Goal: Communication & Community: Answer question/provide support

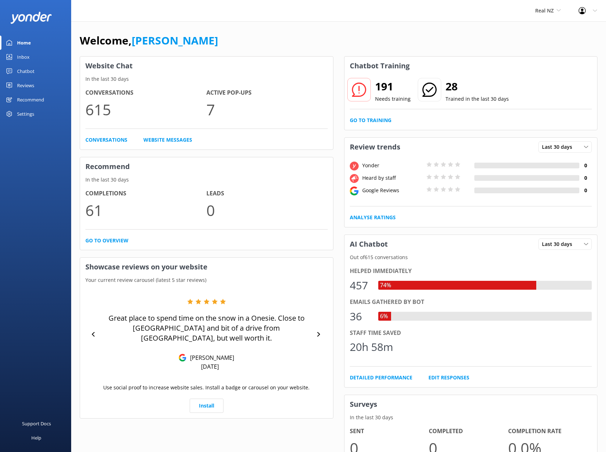
click at [27, 68] on div "Chatbot" at bounding box center [25, 71] width 17 height 14
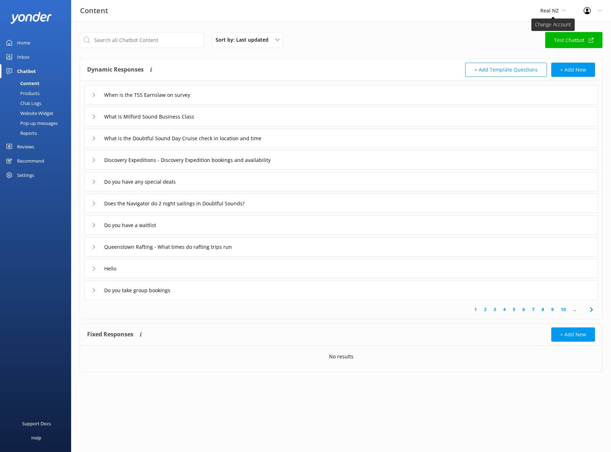
click at [553, 14] on span "Real NZ" at bounding box center [554, 11] width 26 height 8
click at [544, 48] on link "Cardrona x Treble Cone" at bounding box center [567, 46] width 71 height 17
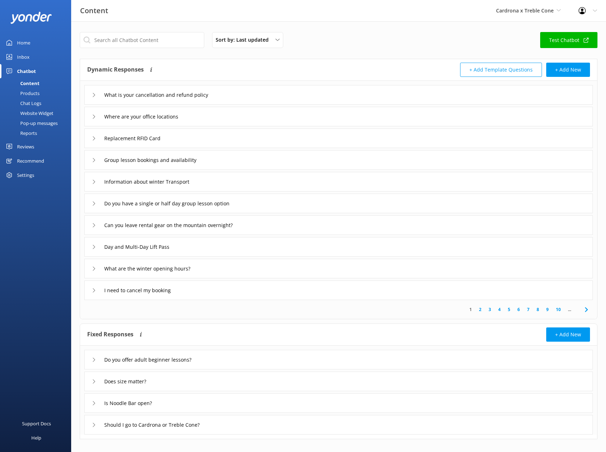
click at [30, 101] on div "Chat Logs" at bounding box center [22, 103] width 37 height 10
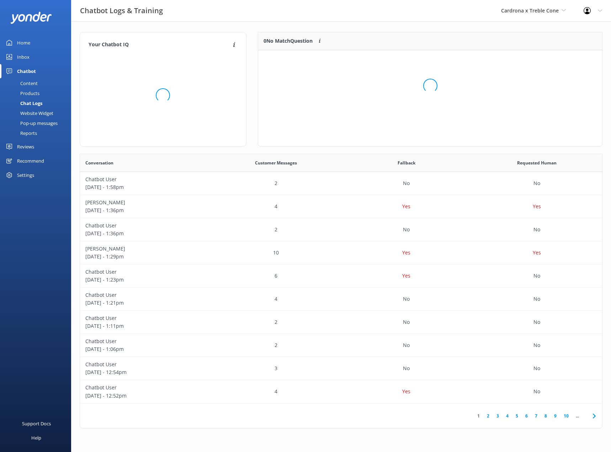
scroll to position [84, 339]
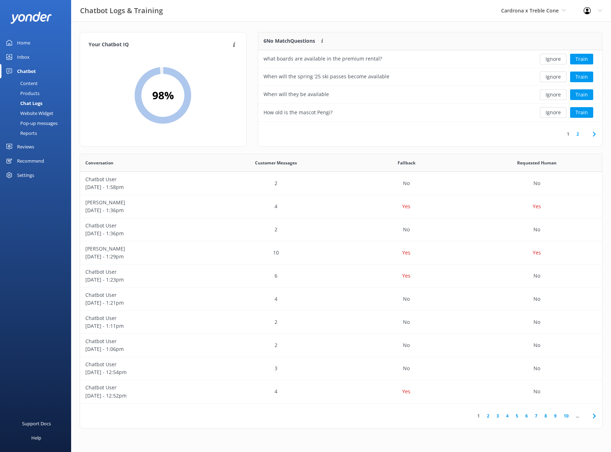
click at [30, 114] on div "Website Widget" at bounding box center [28, 113] width 49 height 10
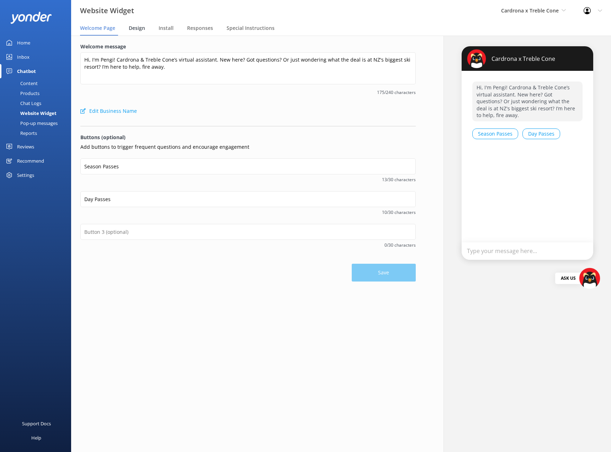
click at [142, 30] on span "Design" at bounding box center [137, 28] width 16 height 7
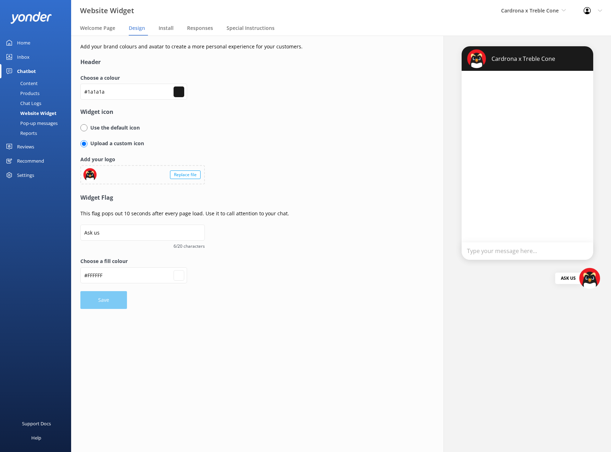
click at [90, 177] on div at bounding box center [90, 175] width 14 height 14
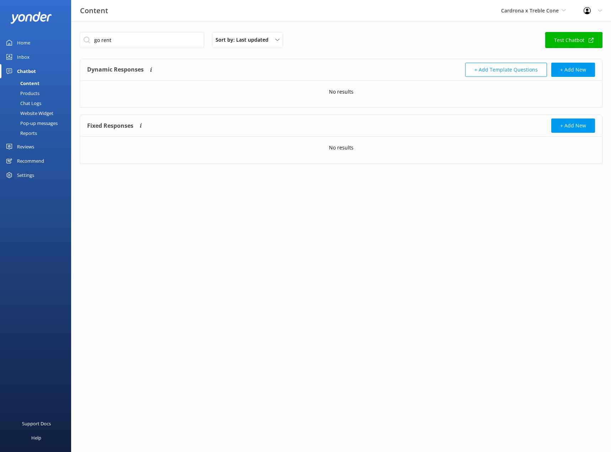
click at [146, 43] on input "go rent" at bounding box center [142, 40] width 125 height 16
type input "car ren"
click at [134, 91] on input "Car rentals" at bounding box center [121, 95] width 43 height 11
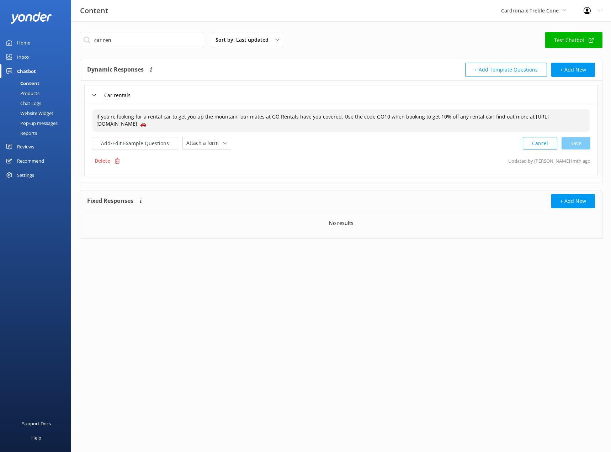
click at [209, 117] on textarea "If you're looking for a rental car to get you up the mountain, our mates at GO …" at bounding box center [341, 120] width 497 height 22
click at [94, 95] on icon at bounding box center [94, 95] width 4 height 4
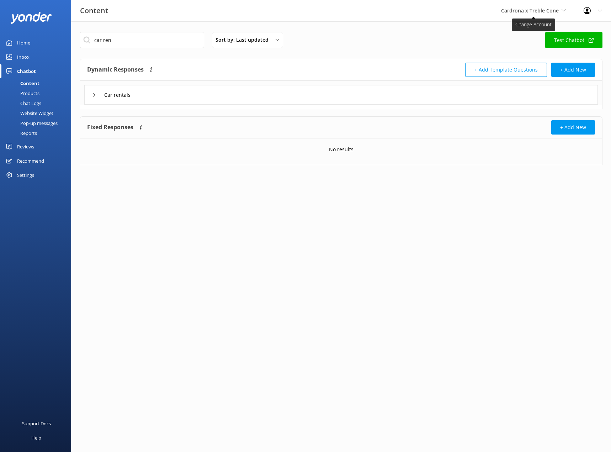
click at [532, 12] on span "Cardrona x Treble Cone" at bounding box center [530, 10] width 58 height 7
click at [513, 28] on link "Real NZ" at bounding box center [528, 29] width 71 height 17
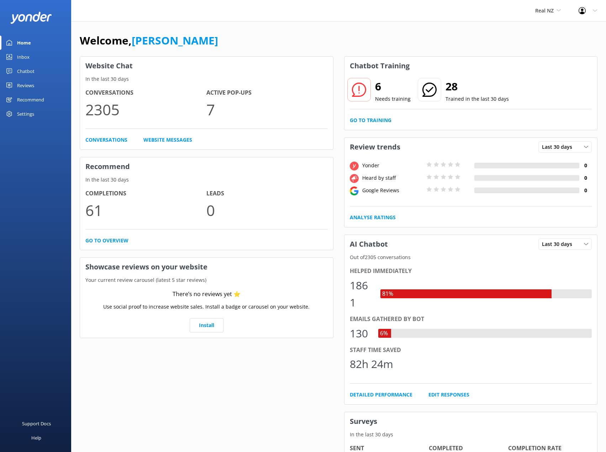
click at [28, 72] on div "Chatbot" at bounding box center [25, 71] width 17 height 14
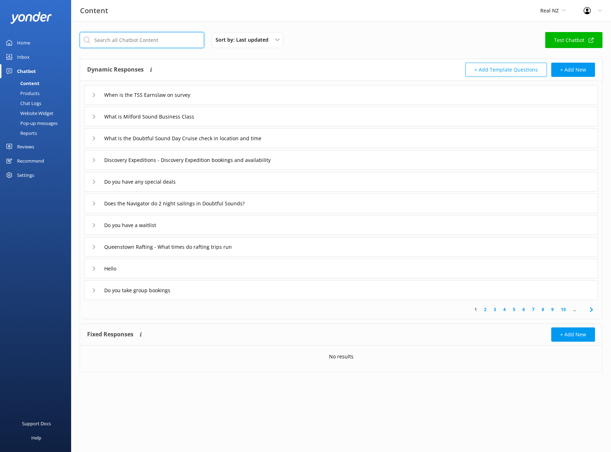
click at [148, 42] on input "text" at bounding box center [142, 40] width 125 height 16
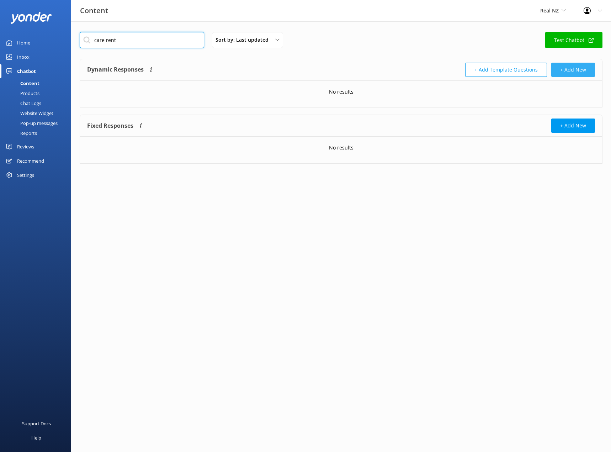
type input "care rent"
click at [559, 69] on button "+ Add New" at bounding box center [574, 70] width 44 height 14
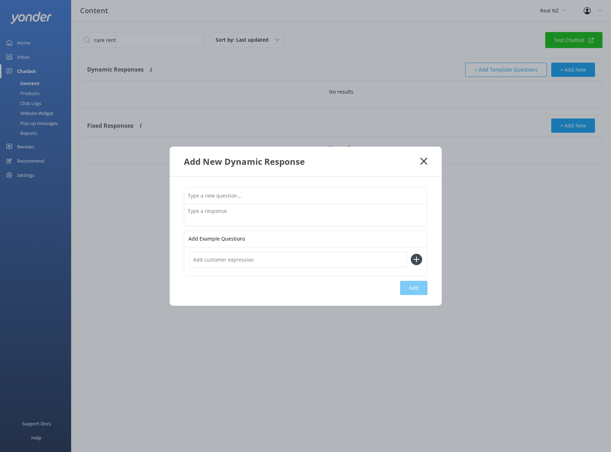
click at [272, 197] on input "text" at bounding box center [305, 196] width 243 height 16
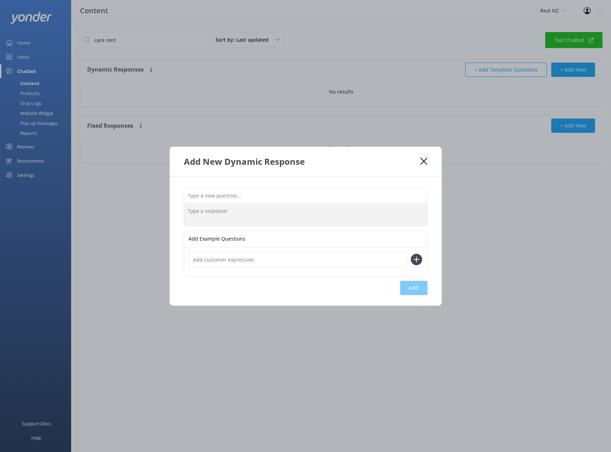
click at [320, 211] on textarea at bounding box center [305, 215] width 243 height 22
paste textarea "If you're looking for a rental car to get you up the mountain, our mates at GO …"
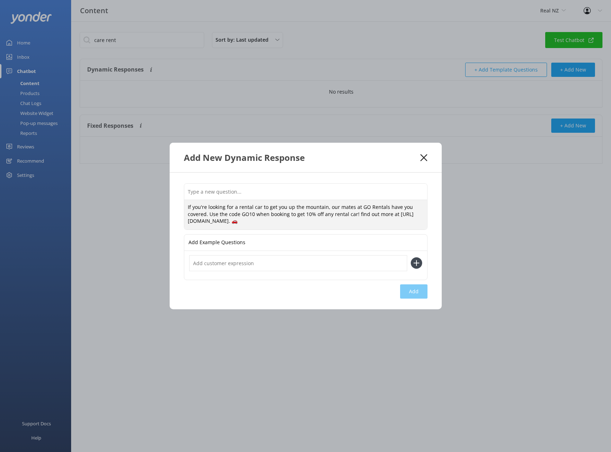
type textarea "If you're looking for a rental car to get you up the mountain, our mates at GO …"
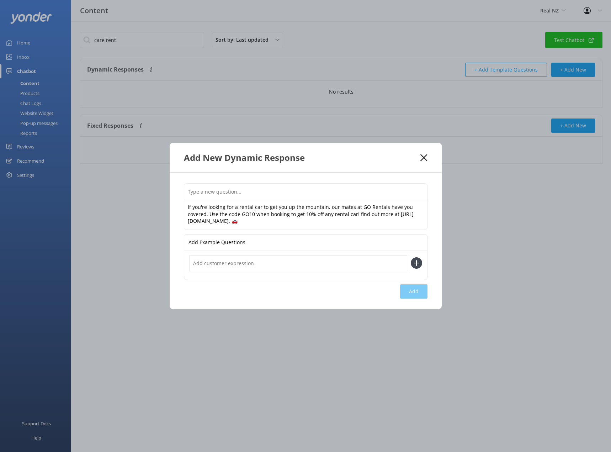
click at [204, 191] on input "text" at bounding box center [305, 192] width 243 height 16
type input "Car rentals"
click at [213, 266] on input "text" at bounding box center [298, 263] width 218 height 16
type input "Car hire"
click at [411, 257] on button at bounding box center [416, 262] width 11 height 11
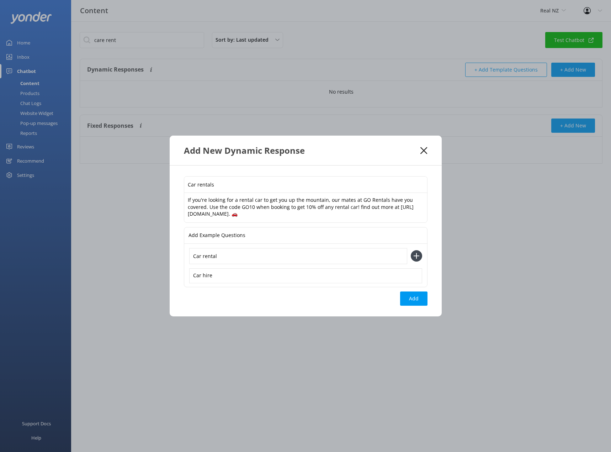
type input "Car rental"
click at [411, 250] on button at bounding box center [416, 255] width 11 height 11
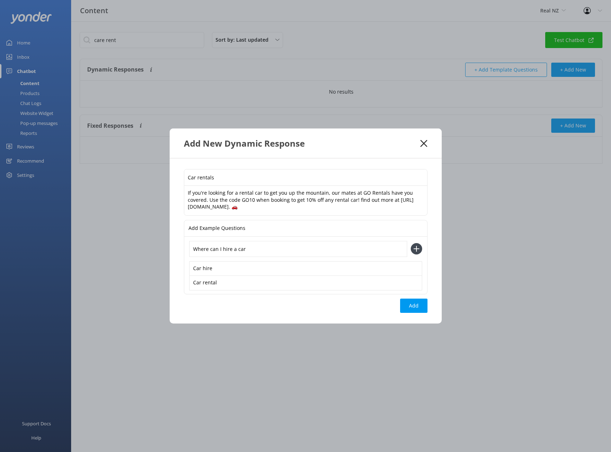
type input "Where can I hire a car"
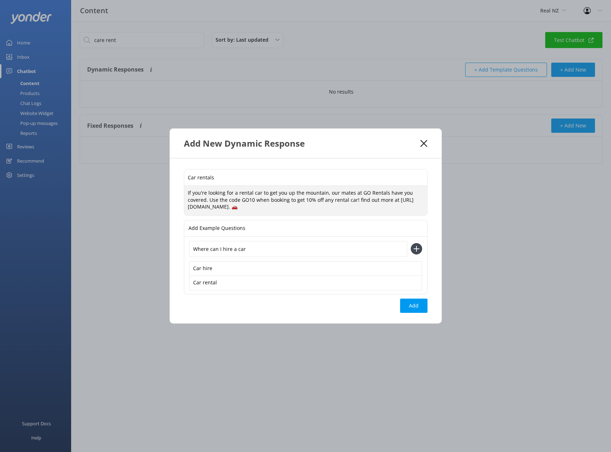
drag, startPoint x: 287, startPoint y: 193, endPoint x: 325, endPoint y: 193, distance: 37.7
click at [325, 193] on textarea "If you're looking for a rental car to get you up the mountain, our mates at GO …" at bounding box center [305, 201] width 243 height 30
click at [386, 194] on textarea "If you're looking for a rental car to get you between our amazing experiences, …" at bounding box center [305, 201] width 243 height 30
click at [251, 201] on textarea "If you're looking for a rental car to get you between our amazing experiences, …" at bounding box center [305, 201] width 243 height 30
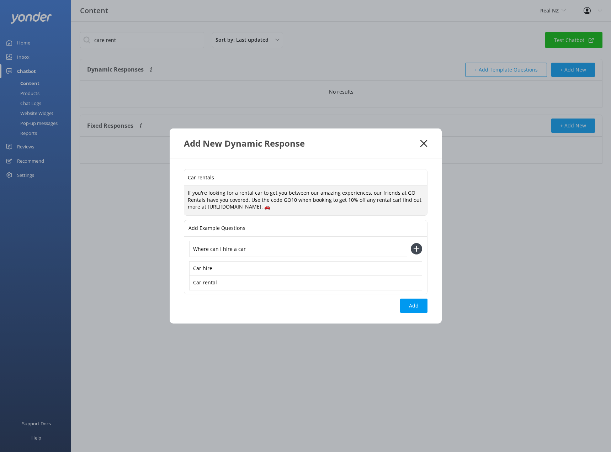
click at [251, 201] on textarea "If you're looking for a rental car to get you between our amazing experiences, …" at bounding box center [305, 201] width 243 height 30
click at [285, 211] on textarea "If you're looking for a rental car to get you between our amazing experiences, …" at bounding box center [305, 201] width 243 height 30
click at [341, 210] on textarea "If you're looking for a rental car to get you between our amazing experiences, …" at bounding box center [305, 201] width 243 height 30
drag, startPoint x: 370, startPoint y: 206, endPoint x: 209, endPoint y: 212, distance: 162.0
click at [209, 212] on textarea "If you're looking for a rental car to get you between our amazing experiences, …" at bounding box center [305, 201] width 243 height 30
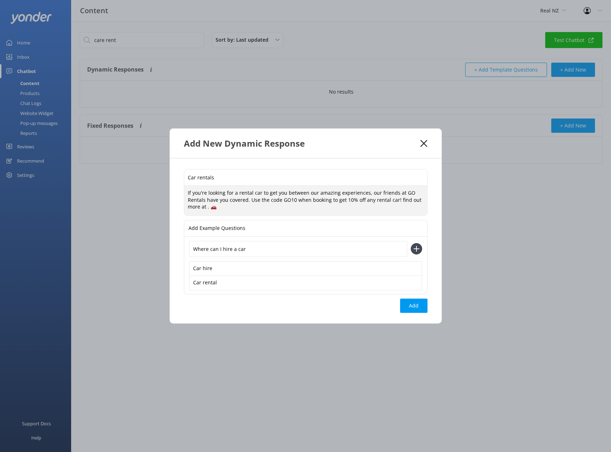
click at [208, 207] on textarea "If you're looking for a rental car to get you between our amazing experiences, …" at bounding box center [305, 201] width 243 height 30
paste textarea "https://www.realnz.com/en/specials/save-10-go-rentals/"
click at [384, 207] on textarea "If you're looking for a rental car to get you between our amazing experiences, …" at bounding box center [305, 201] width 243 height 30
type textarea "If you're looking for a rental car to get you between our amazing experiences, …"
click at [415, 305] on button "Add" at bounding box center [413, 306] width 27 height 14
